Goal: Task Accomplishment & Management: Complete application form

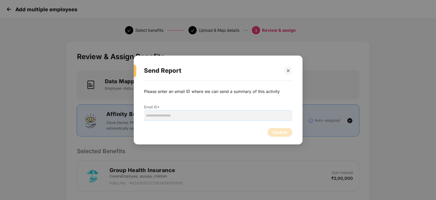
click at [170, 114] on input "email" at bounding box center [218, 116] width 148 height 10
paste input "**********"
type input "**********"
click at [276, 132] on div "Confirm" at bounding box center [280, 132] width 15 height 6
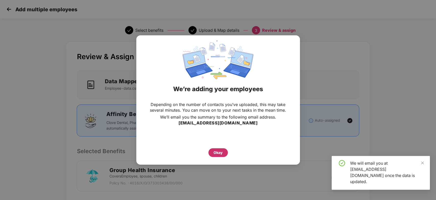
click at [221, 154] on div "Okay" at bounding box center [218, 153] width 9 height 6
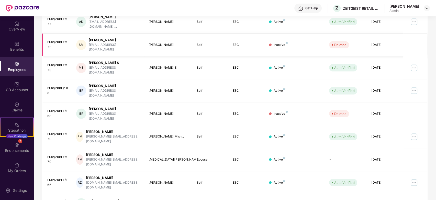
scroll to position [114, 0]
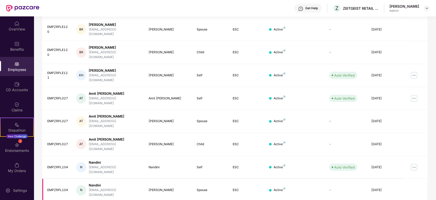
scroll to position [0, 0]
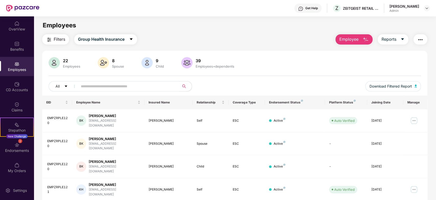
click at [348, 44] on button "Employee" at bounding box center [354, 39] width 37 height 10
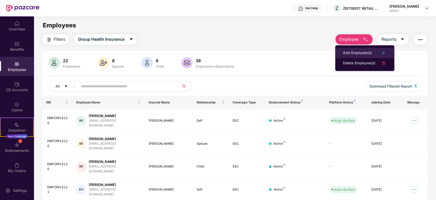
click at [360, 56] on li "Add Employee(s)" at bounding box center [364, 53] width 59 height 10
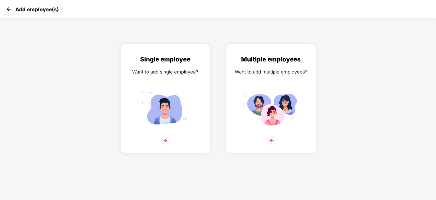
click at [271, 136] on img at bounding box center [271, 140] width 9 height 9
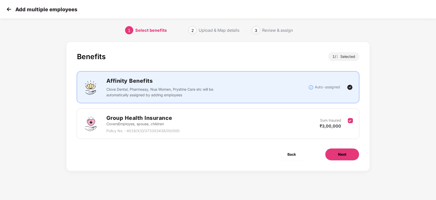
click at [344, 156] on span "Next" at bounding box center [342, 154] width 8 height 6
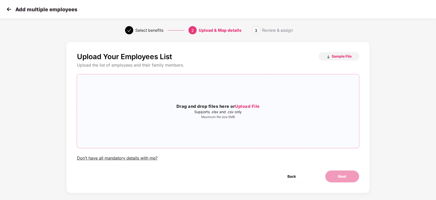
click at [244, 108] on span "Upload File" at bounding box center [247, 106] width 25 height 5
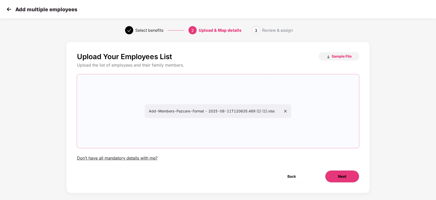
click at [334, 176] on button "Next" at bounding box center [342, 176] width 34 height 12
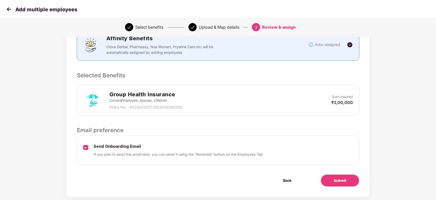
scroll to position [82, 0]
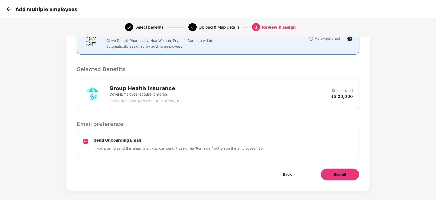
click at [338, 171] on button "Submit" at bounding box center [340, 174] width 39 height 12
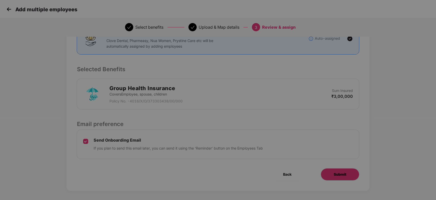
scroll to position [0, 0]
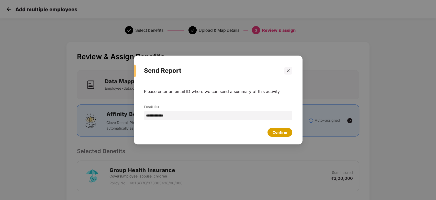
click at [282, 135] on div "Confirm" at bounding box center [280, 132] width 15 height 6
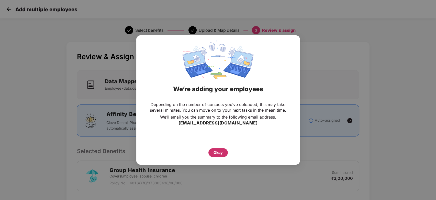
click at [223, 151] on div "Okay" at bounding box center [218, 153] width 9 height 6
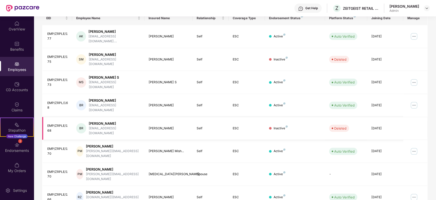
scroll to position [87, 0]
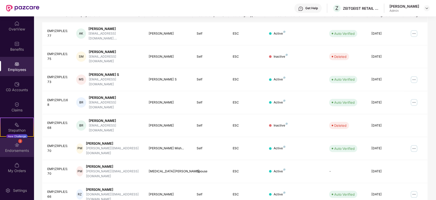
click at [18, 144] on img at bounding box center [16, 144] width 5 height 5
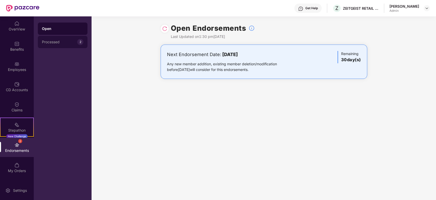
click at [59, 43] on div "Processed" at bounding box center [59, 42] width 35 height 4
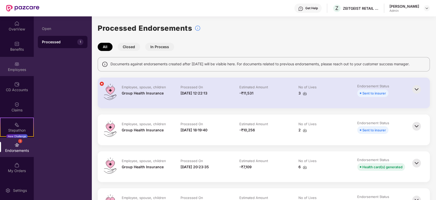
click at [26, 69] on div "Employees" at bounding box center [17, 69] width 34 height 5
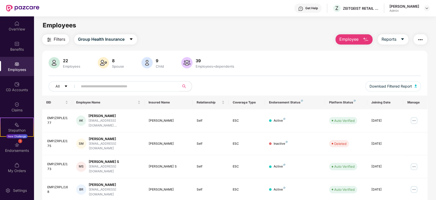
click at [417, 39] on button "button" at bounding box center [421, 39] width 14 height 10
click at [291, 51] on div "22 Employees 8 Spouse 9 Child [DEMOGRAPHIC_DATA] Employees+dependents All Downl…" at bounding box center [234, 202] width 385 height 302
drag, startPoint x: 428, startPoint y: 39, endPoint x: 421, endPoint y: 39, distance: 6.7
click at [421, 39] on div "Filters Group Health Insurance Employee Reports 22 Employees 8 Spouse 9 Child […" at bounding box center [235, 193] width 402 height 318
click at [421, 39] on img "button" at bounding box center [420, 40] width 6 height 6
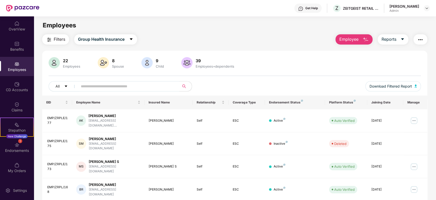
click at [302, 57] on div "22 Employees 8 Spouse 9 Child [DEMOGRAPHIC_DATA] Employees+dependents" at bounding box center [235, 63] width 373 height 12
